Goal: Check status: Check status

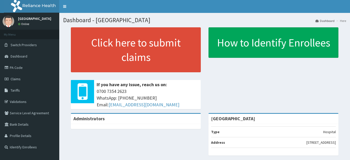
click at [16, 77] on span "Claims" at bounding box center [16, 78] width 10 height 5
click at [24, 78] on link "Claims" at bounding box center [29, 78] width 59 height 11
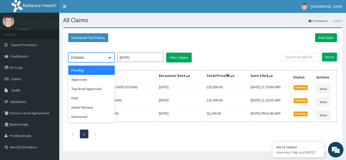
click at [110, 58] on icon at bounding box center [109, 58] width 3 height 2
click at [94, 88] on div "Top level Approved" at bounding box center [91, 88] width 46 height 9
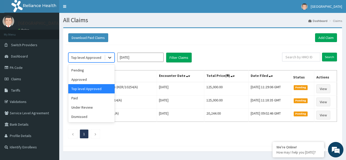
click at [111, 58] on icon at bounding box center [109, 57] width 5 height 5
click at [84, 81] on div "Approved" at bounding box center [91, 79] width 46 height 9
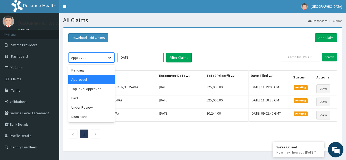
click at [109, 57] on icon at bounding box center [109, 58] width 3 height 2
click at [89, 87] on div "Top level Approved" at bounding box center [91, 88] width 46 height 9
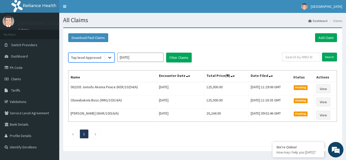
click at [110, 59] on icon at bounding box center [109, 57] width 5 height 5
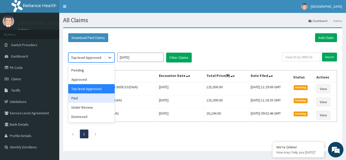
click at [82, 100] on div "Paid" at bounding box center [91, 97] width 46 height 9
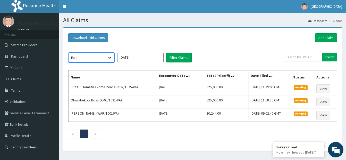
click at [110, 56] on icon at bounding box center [109, 57] width 5 height 5
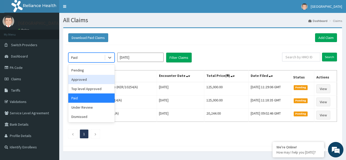
click at [85, 83] on div "Approved" at bounding box center [91, 79] width 46 height 9
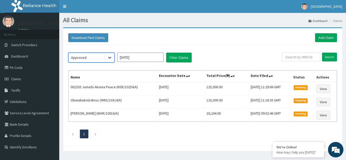
click at [109, 57] on icon at bounding box center [109, 58] width 3 height 2
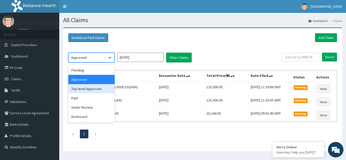
click at [91, 89] on div "Top level Approved" at bounding box center [91, 88] width 46 height 9
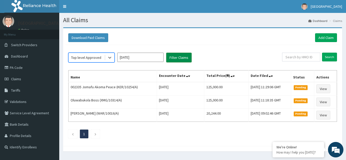
click at [177, 58] on button "Filter Claims" at bounding box center [178, 58] width 25 height 10
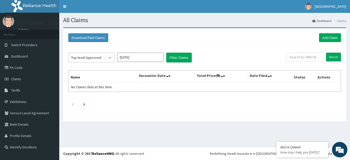
click at [108, 57] on icon at bounding box center [109, 57] width 5 height 5
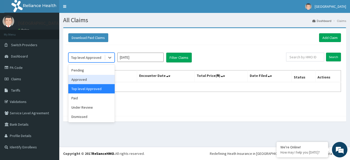
click at [89, 79] on div "Approved" at bounding box center [91, 79] width 46 height 9
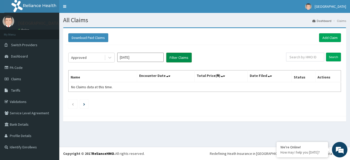
click at [182, 58] on button "Filter Claims" at bounding box center [178, 58] width 25 height 10
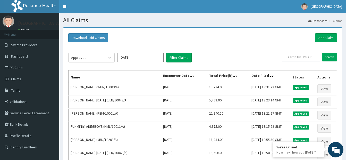
click at [226, 54] on div "Approved [DATE] Filter Claims" at bounding box center [175, 58] width 214 height 10
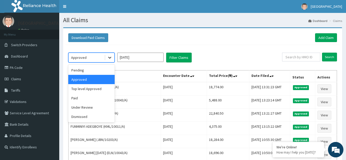
click at [111, 56] on icon at bounding box center [109, 57] width 5 height 5
click at [99, 91] on div "Top level Approved" at bounding box center [91, 88] width 46 height 9
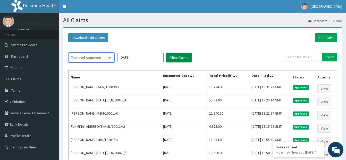
click at [190, 56] on button "Filter Claims" at bounding box center [178, 58] width 25 height 10
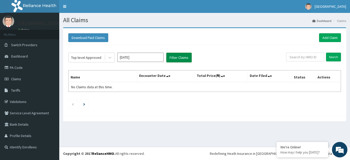
click at [182, 60] on button "Filter Claims" at bounding box center [178, 58] width 25 height 10
